Goal: Register for event/course

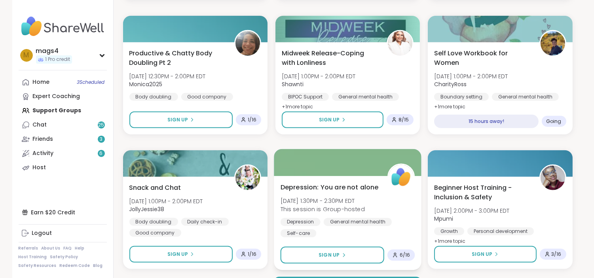
scroll to position [1496, 0]
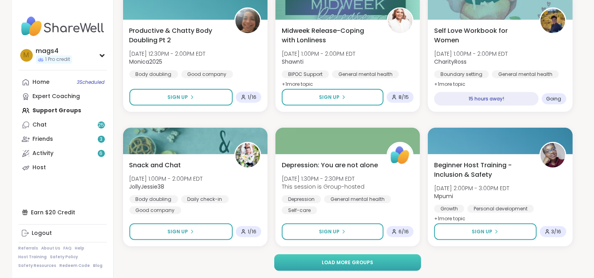
click at [347, 266] on button "Load more groups" at bounding box center [347, 263] width 147 height 17
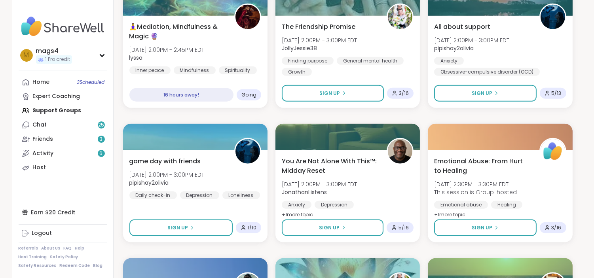
scroll to position [1767, 0]
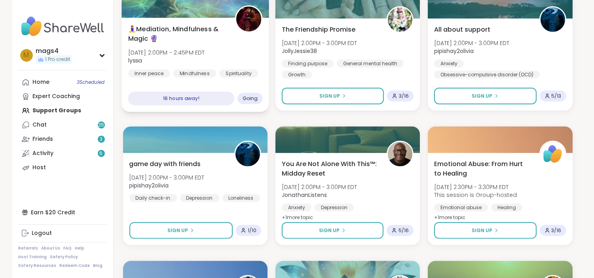
click at [199, 101] on div "16 hours away!" at bounding box center [181, 99] width 107 height 14
click at [229, 46] on div "🧘‍♀️Mediation, Mindfulness & Magic 🔮 Wed, Oct 15 | 2:00PM - 2:45PM EDT lyssa In…" at bounding box center [195, 50] width 135 height 53
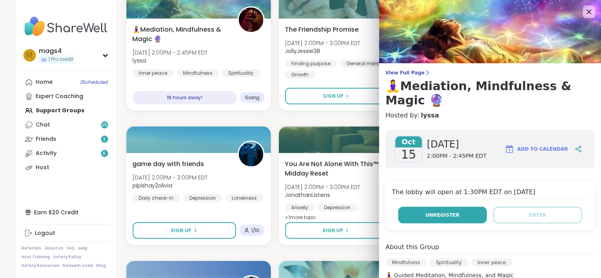
click at [443, 219] on button "Unregister" at bounding box center [442, 215] width 89 height 17
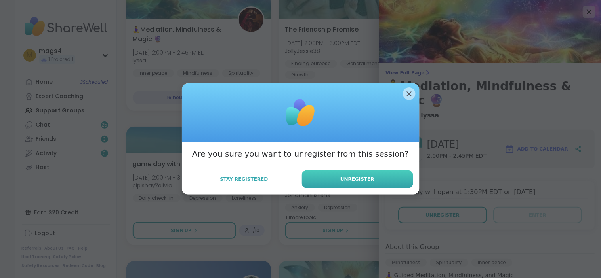
click at [347, 183] on span "Unregister" at bounding box center [357, 179] width 34 height 7
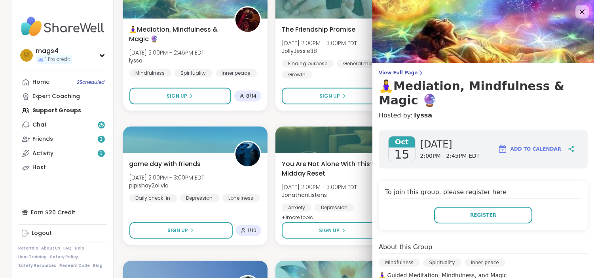
click at [577, 10] on icon at bounding box center [582, 12] width 10 height 10
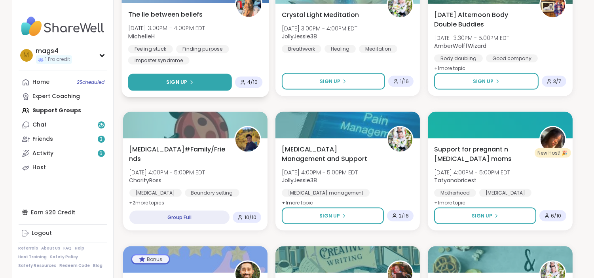
scroll to position [2052, 0]
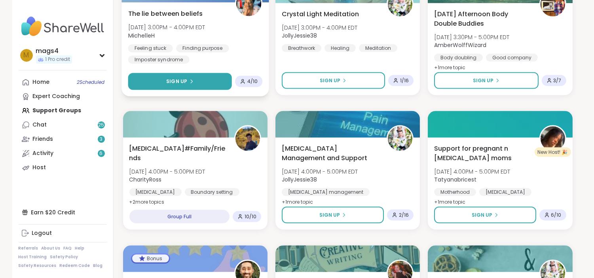
click at [200, 85] on button "Sign Up" at bounding box center [180, 81] width 104 height 17
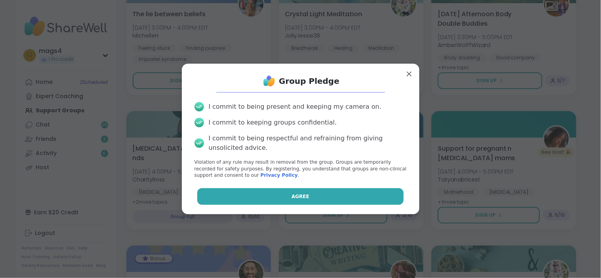
click at [297, 199] on span "Agree" at bounding box center [300, 196] width 18 height 7
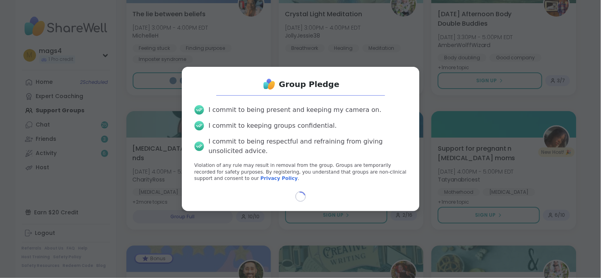
select select "**"
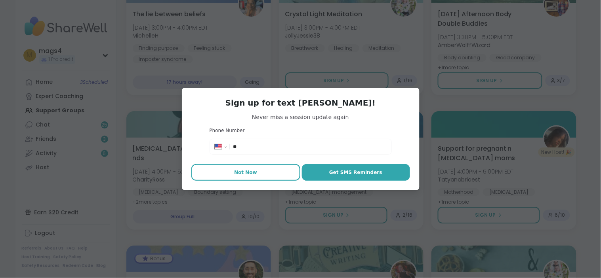
click at [238, 172] on span "Not Now" at bounding box center [245, 172] width 23 height 7
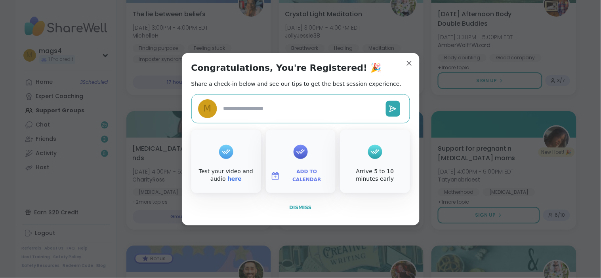
click at [296, 203] on button "Dismiss" at bounding box center [300, 208] width 219 height 17
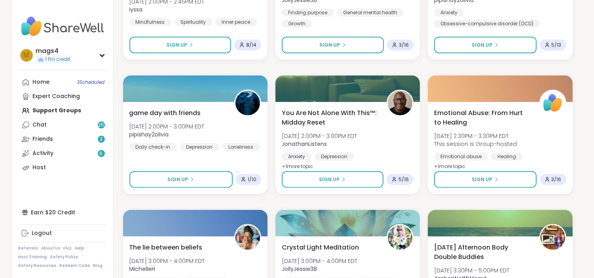
scroll to position [1817, 0]
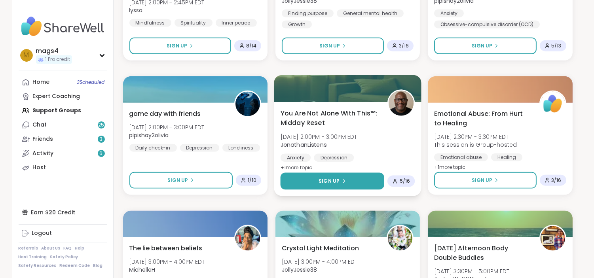
click at [331, 184] on span "Sign Up" at bounding box center [329, 181] width 21 height 7
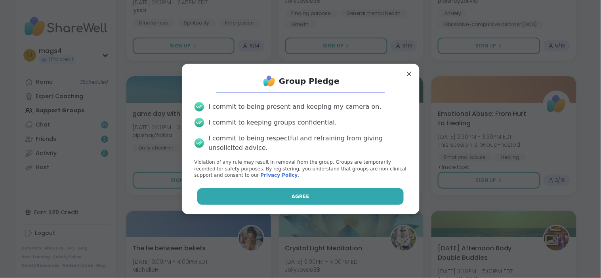
click at [291, 198] on span "Agree" at bounding box center [300, 196] width 18 height 7
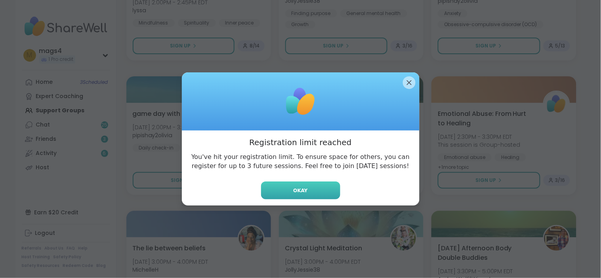
click at [289, 192] on button "Okay" at bounding box center [300, 191] width 79 height 18
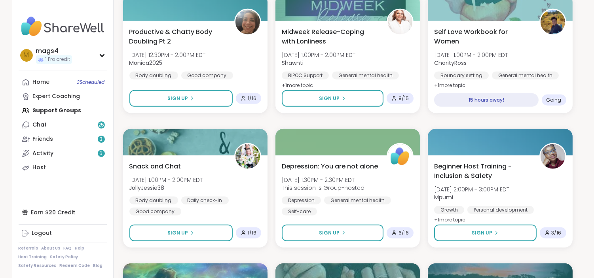
scroll to position [1492, 0]
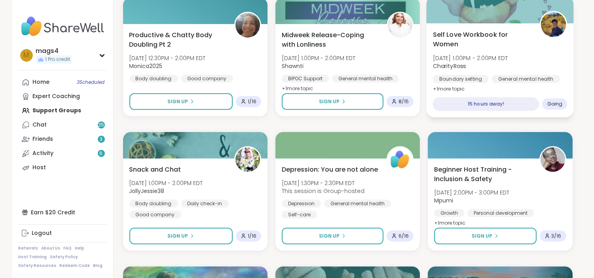
click at [495, 55] on span "[DATE] 1:00PM - 2:00PM EDT" at bounding box center [470, 58] width 75 height 8
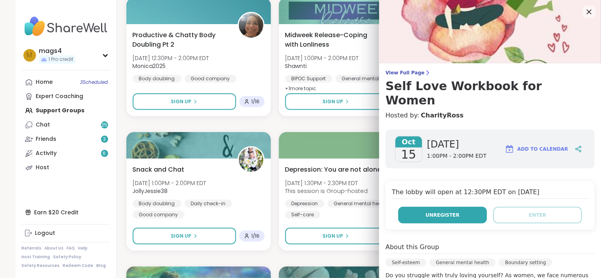
click at [434, 212] on span "Unregister" at bounding box center [442, 215] width 34 height 7
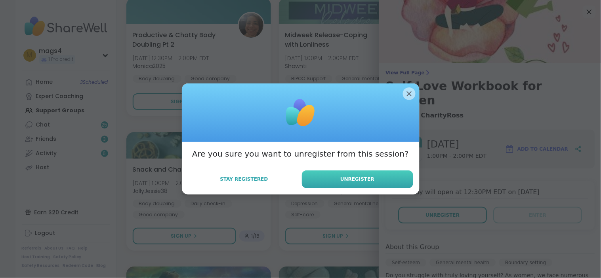
click at [351, 187] on button "Unregister" at bounding box center [357, 180] width 111 height 18
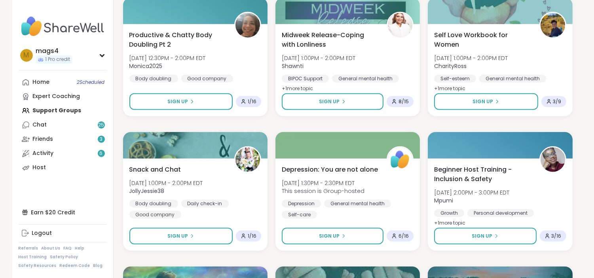
click at [343, 126] on div "Coping with Loneliness Together Tue, Oct 14 | 8:00PM - 9:30PM EDT Judy Grief Lo…" at bounding box center [348, 259] width 450 height 3216
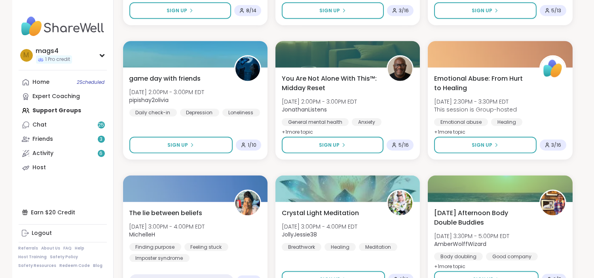
scroll to position [1869, 0]
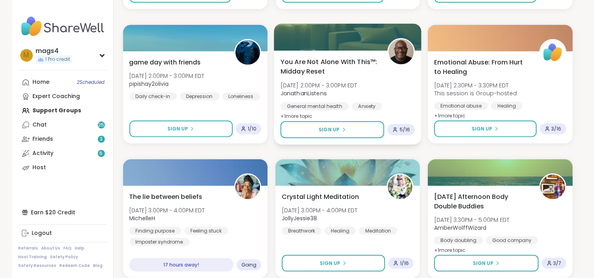
click at [347, 120] on div "You Are Not Alone With This™: Midday Reset Wed, Oct 15 | 2:00PM - 3:00PM EDT Jo…" at bounding box center [348, 98] width 148 height 94
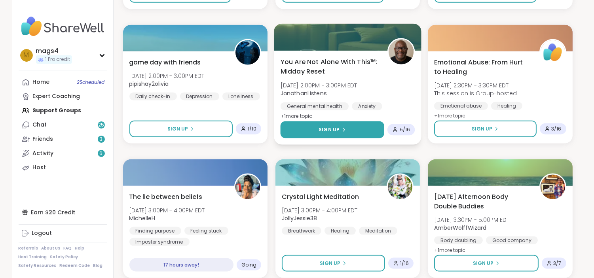
click at [349, 126] on button "Sign Up" at bounding box center [332, 130] width 104 height 17
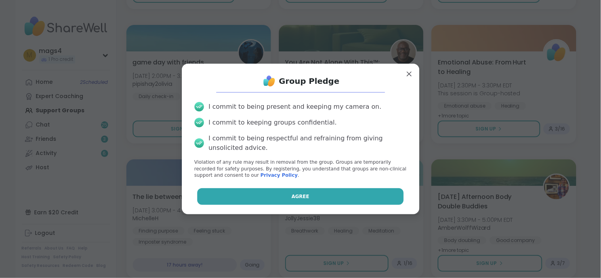
click at [304, 197] on button "Agree" at bounding box center [300, 197] width 206 height 17
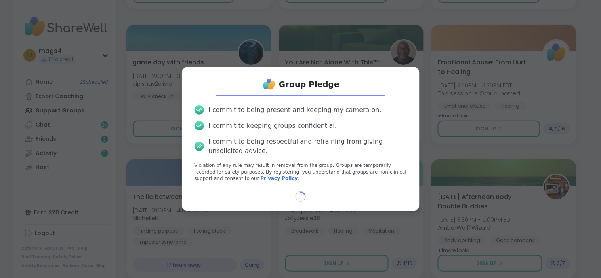
select select "**"
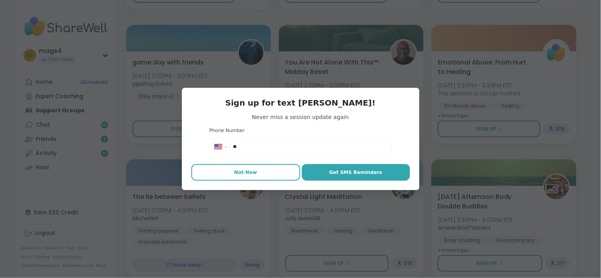
click at [250, 173] on span "Not Now" at bounding box center [245, 172] width 23 height 7
type textarea "*"
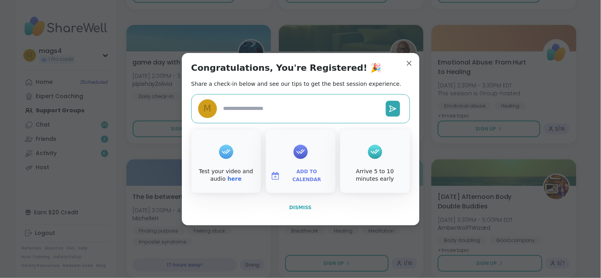
click at [298, 205] on span "Dismiss" at bounding box center [300, 208] width 22 height 6
